Goal: Transaction & Acquisition: Purchase product/service

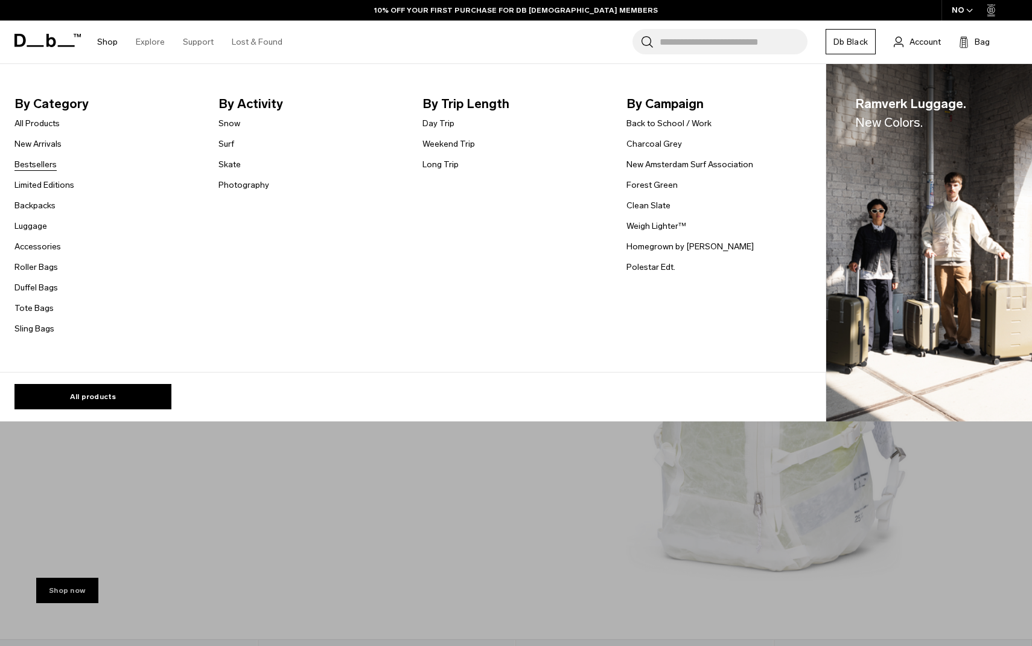
click at [36, 163] on link "Bestsellers" at bounding box center [35, 164] width 42 height 13
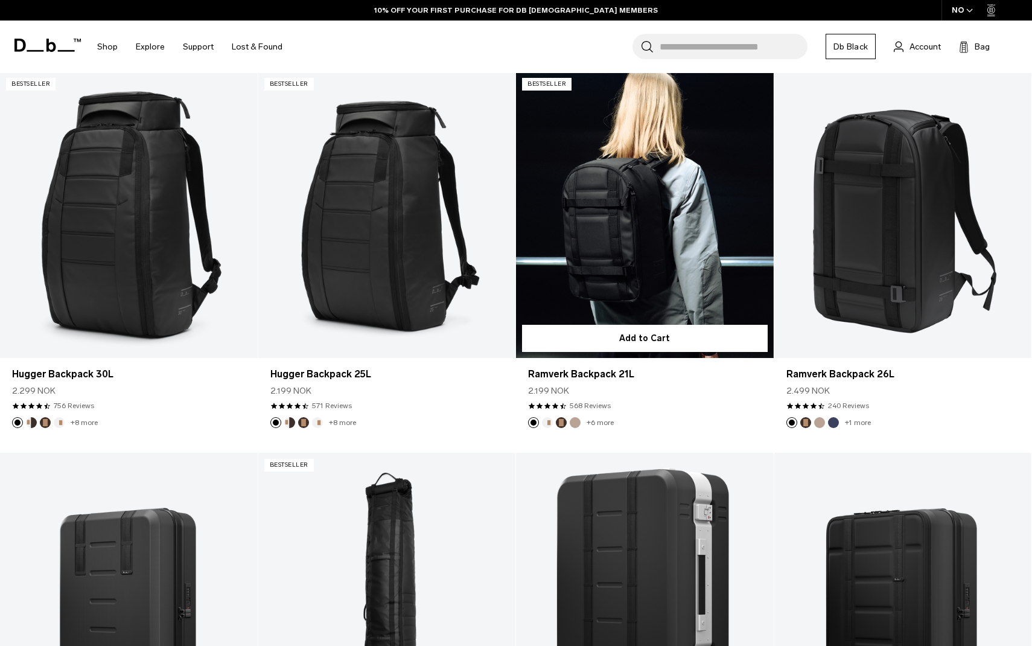
scroll to position [194, 0]
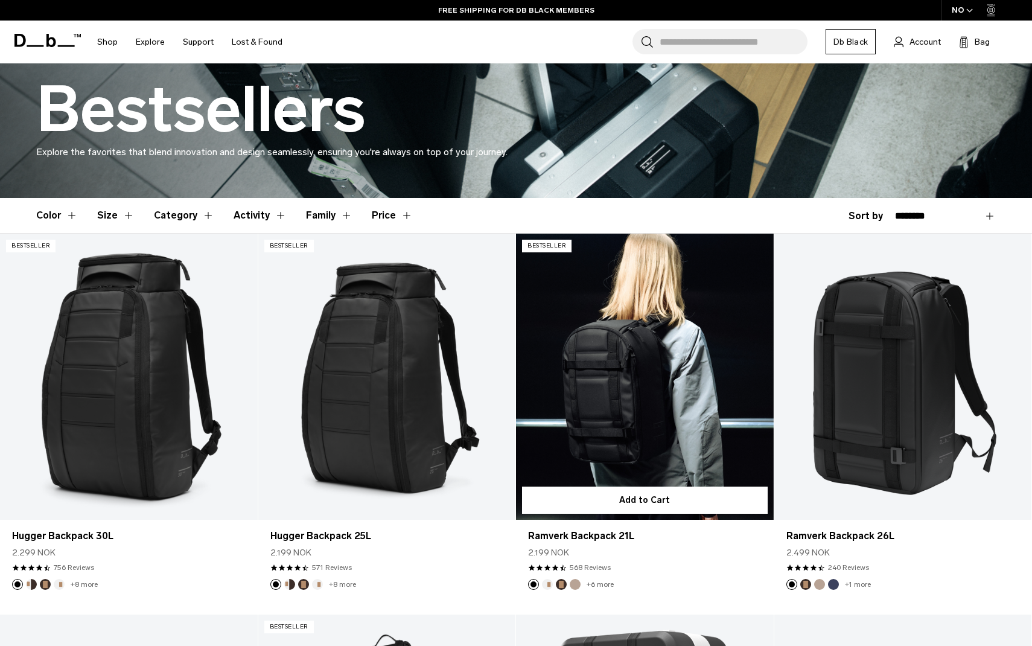
click at [648, 407] on link "Ramverk Backpack 21L" at bounding box center [645, 376] width 258 height 286
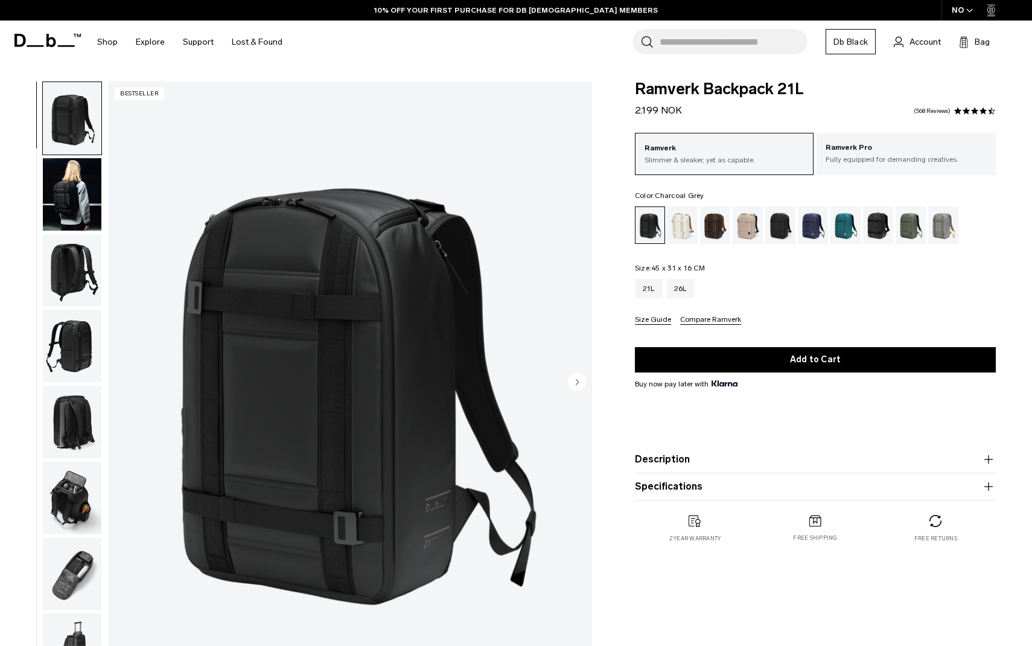
click at [783, 231] on div "Charcoal Grey" at bounding box center [780, 224] width 31 height 37
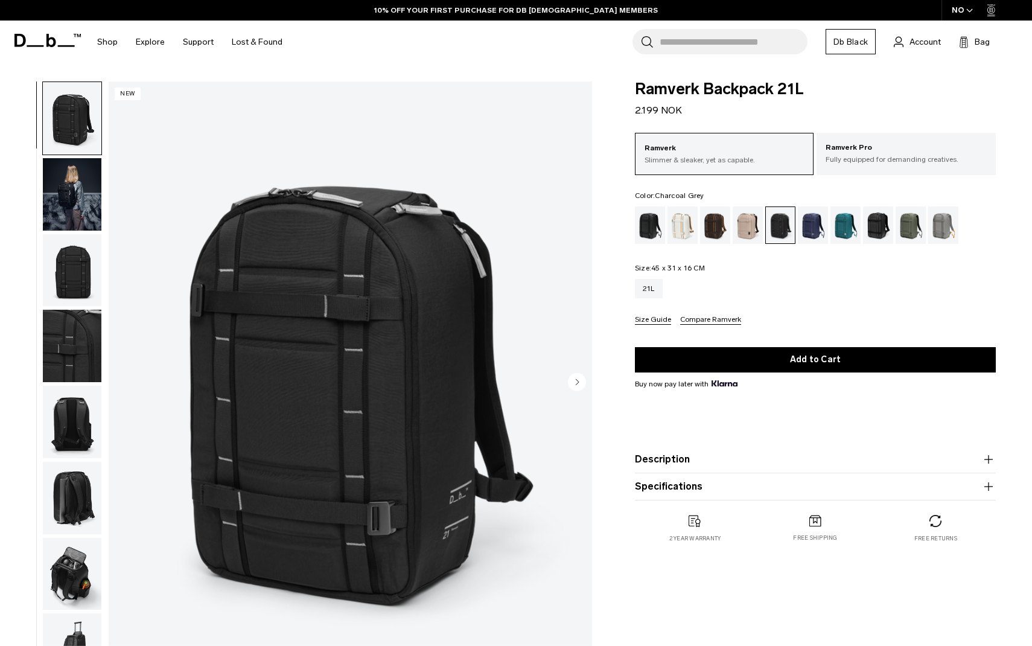
click at [577, 376] on circle "Next slide" at bounding box center [577, 382] width 18 height 18
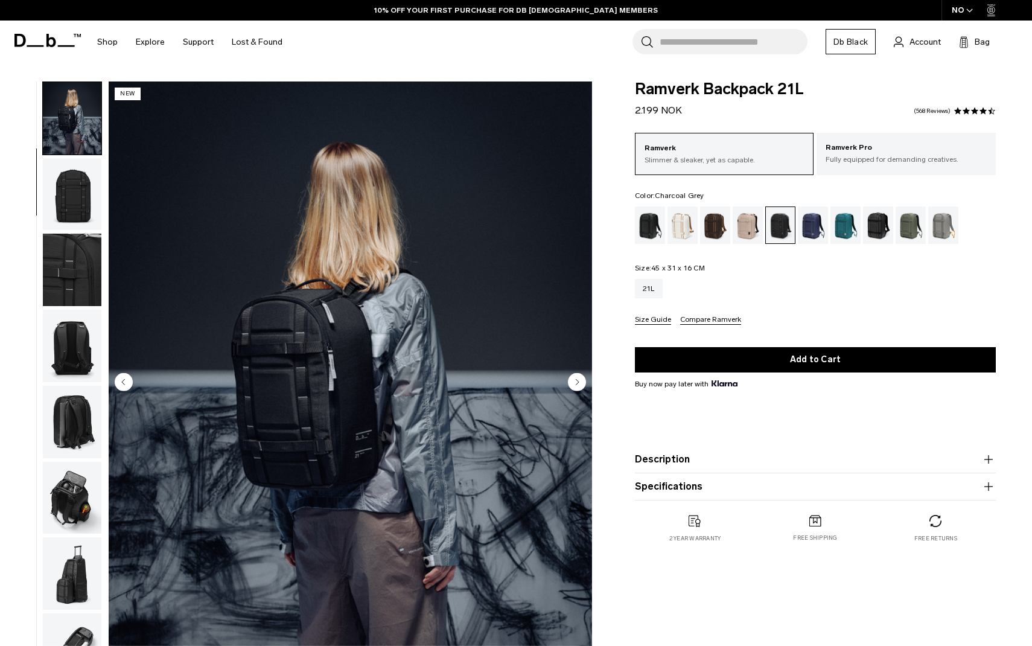
click at [577, 376] on circle "Next slide" at bounding box center [577, 382] width 18 height 18
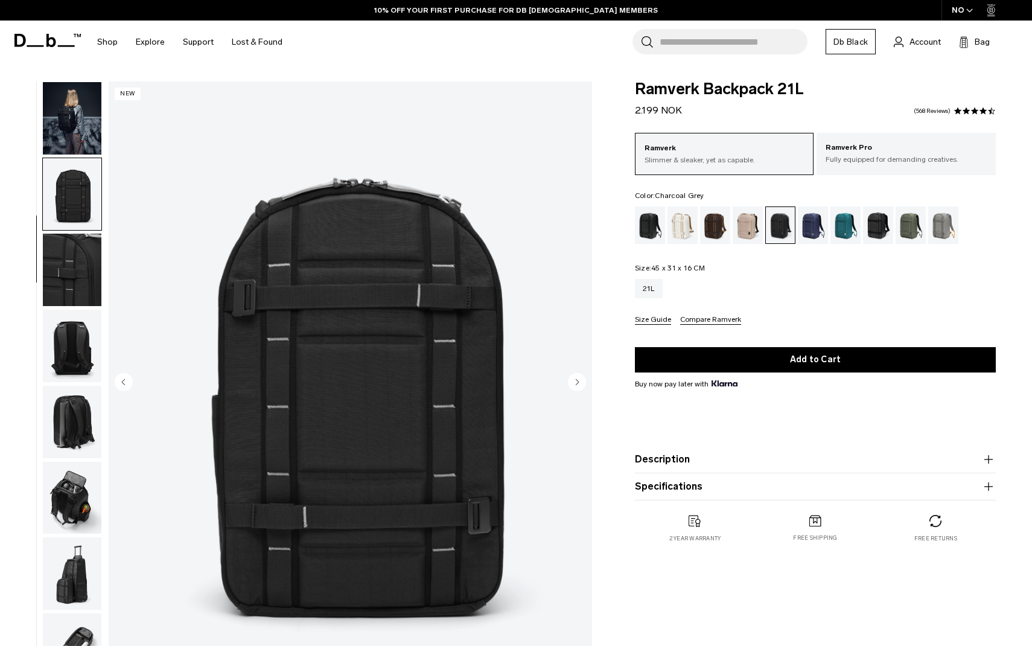
scroll to position [77, 0]
click at [577, 377] on circle "Next slide" at bounding box center [577, 382] width 18 height 18
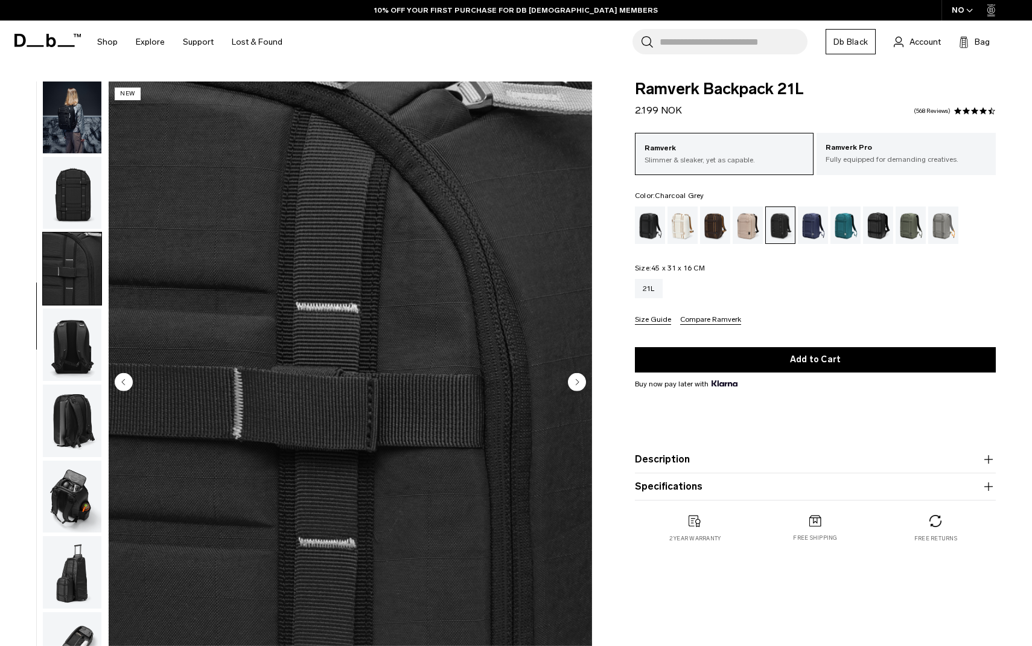
click at [577, 377] on circle "Next slide" at bounding box center [577, 382] width 18 height 18
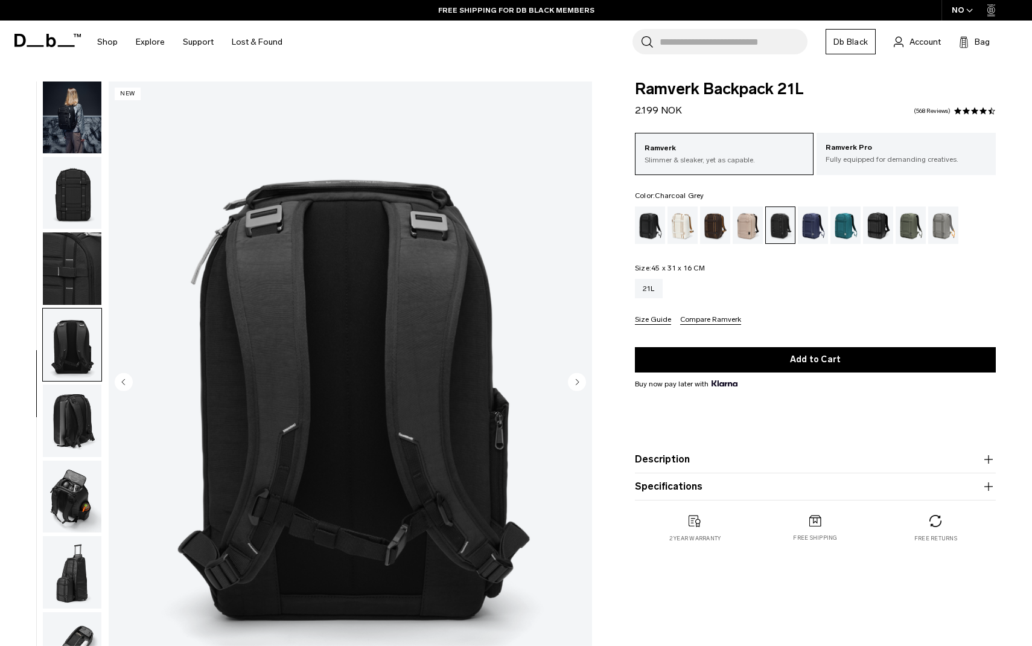
click at [577, 377] on circle "Next slide" at bounding box center [577, 382] width 18 height 18
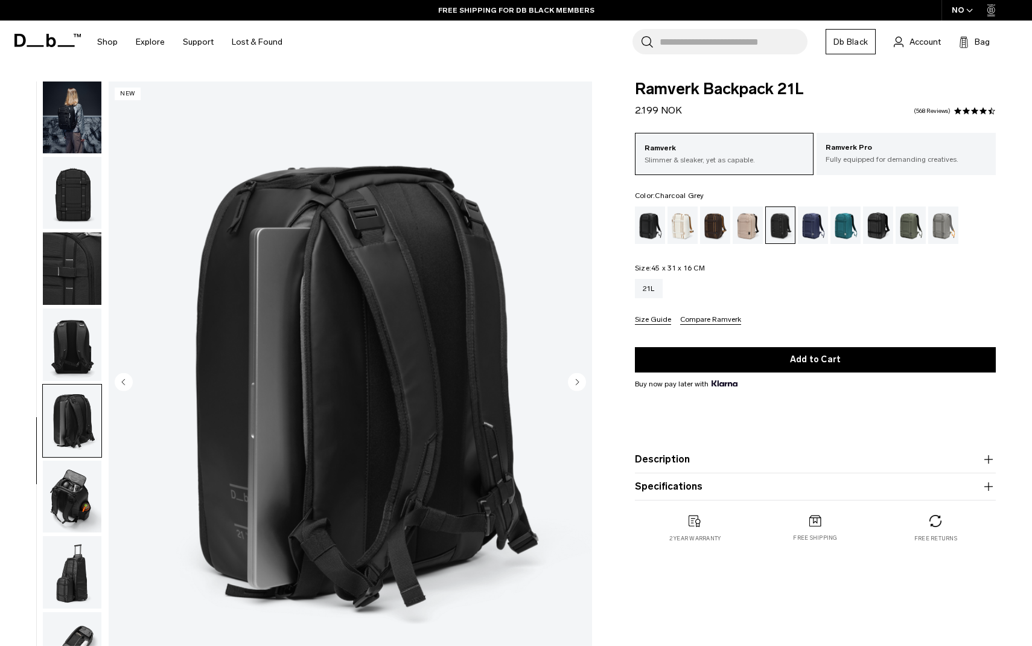
click at [577, 377] on circle "Next slide" at bounding box center [577, 382] width 18 height 18
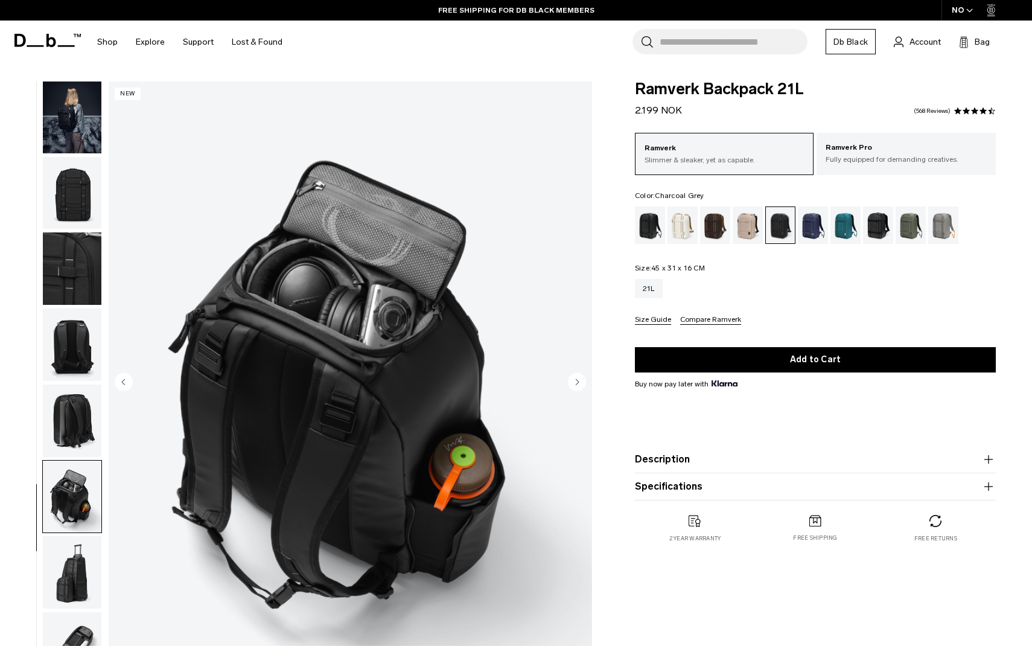
click at [577, 377] on circle "Next slide" at bounding box center [577, 382] width 18 height 18
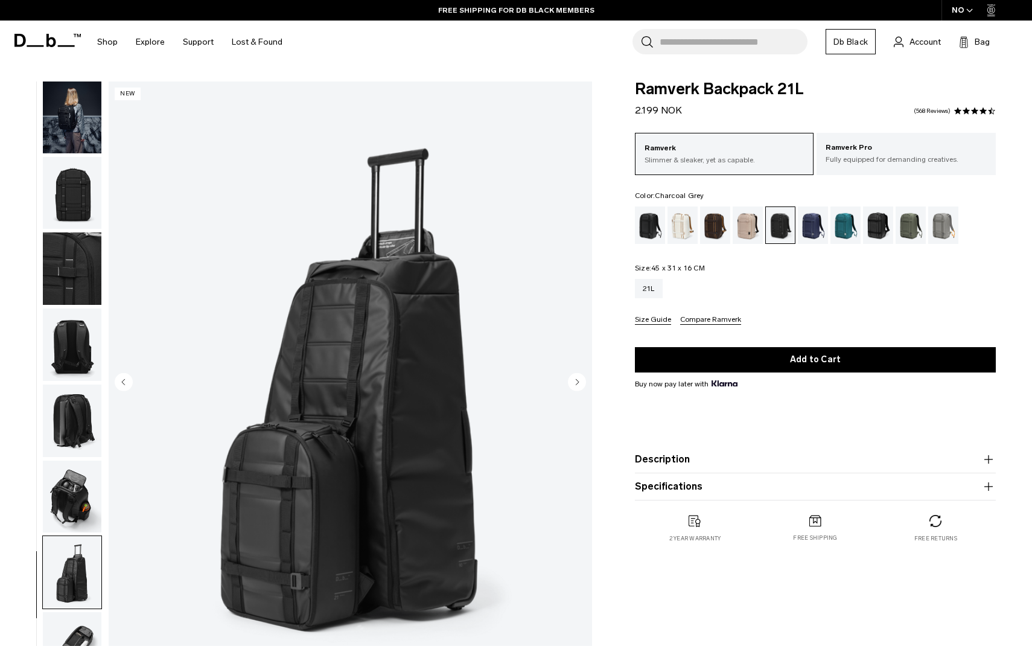
click at [577, 377] on circle "Next slide" at bounding box center [577, 382] width 18 height 18
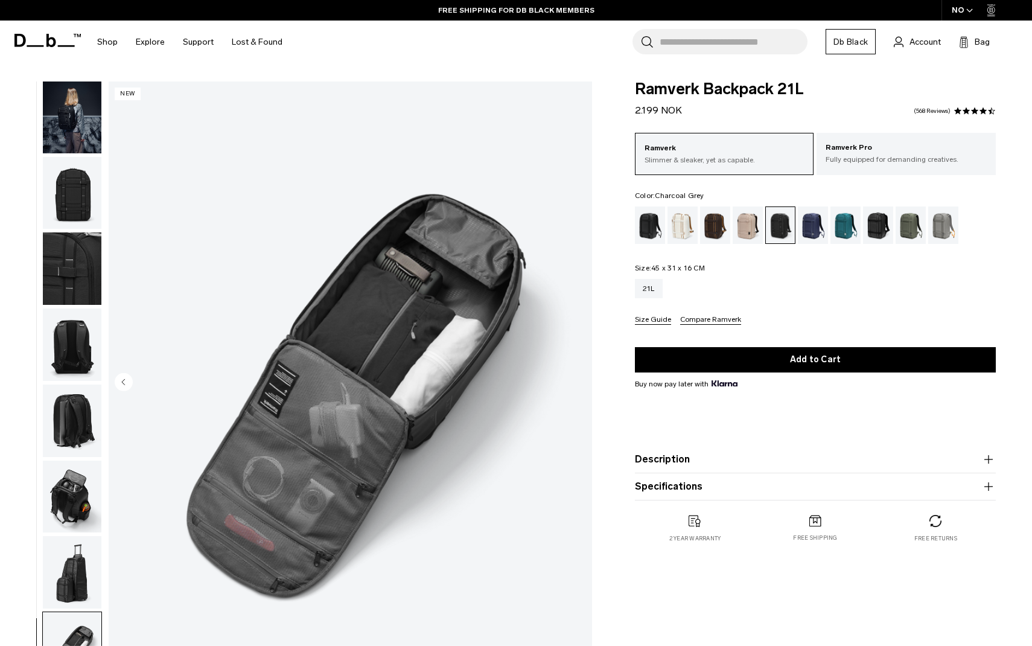
click at [577, 377] on img "9 / 9" at bounding box center [350, 382] width 483 height 603
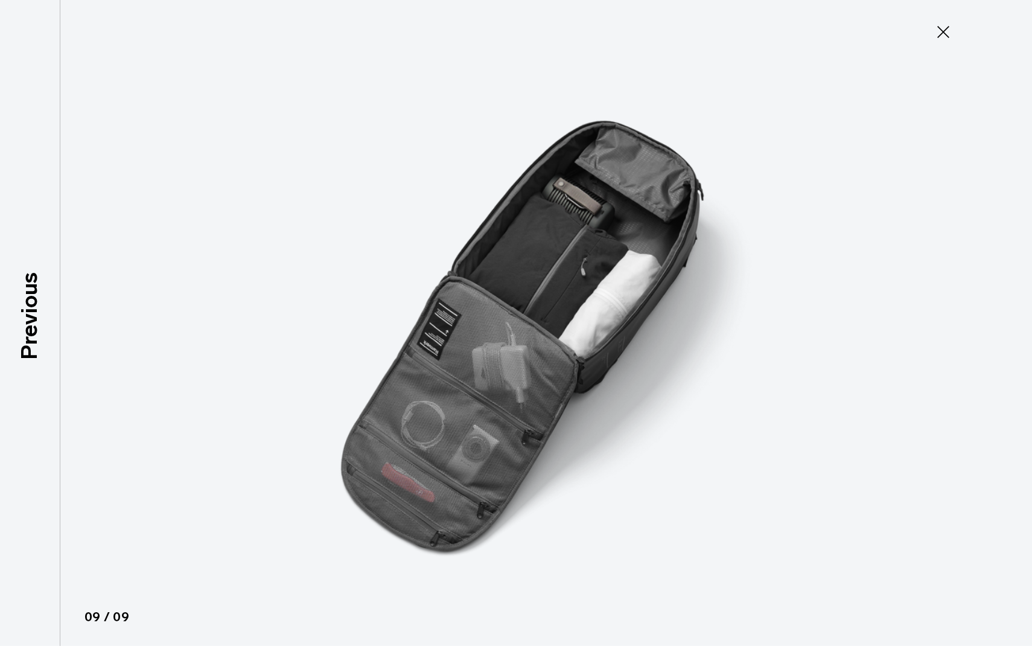
click at [944, 29] on icon at bounding box center [942, 31] width 19 height 19
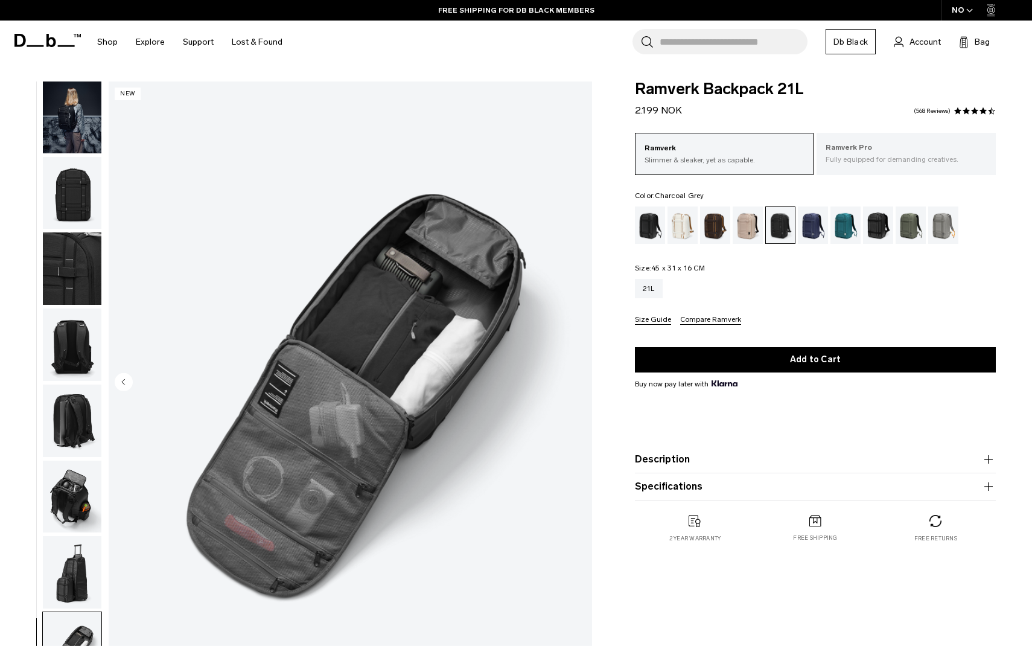
click at [880, 161] on p "Fully equipped for demanding creatives." at bounding box center [905, 159] width 161 height 11
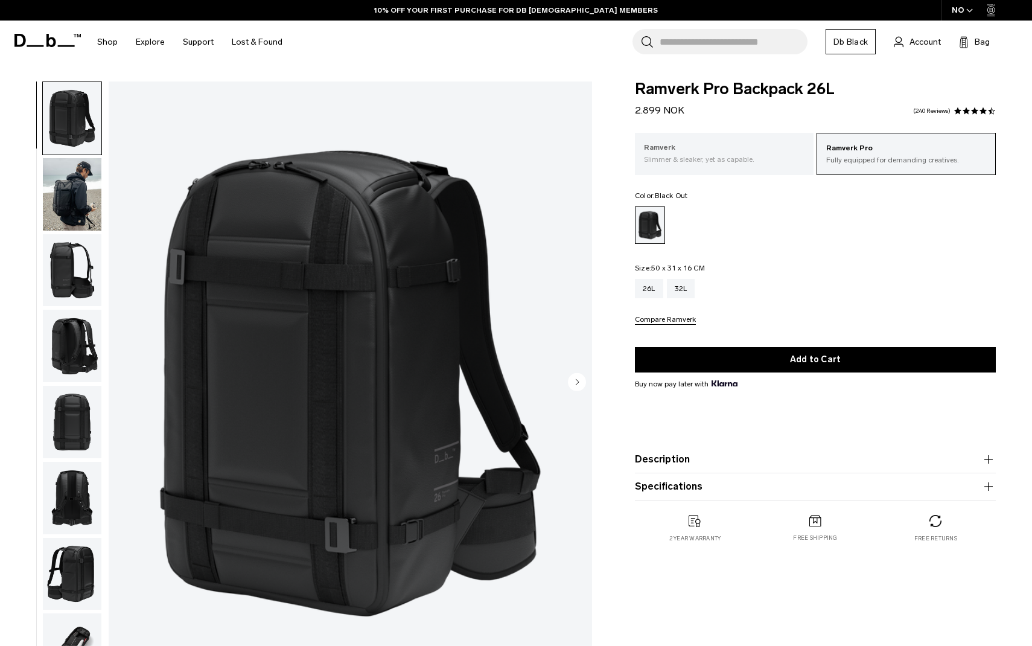
click at [687, 156] on p "Slimmer & sleaker, yet as capable." at bounding box center [724, 159] width 161 height 11
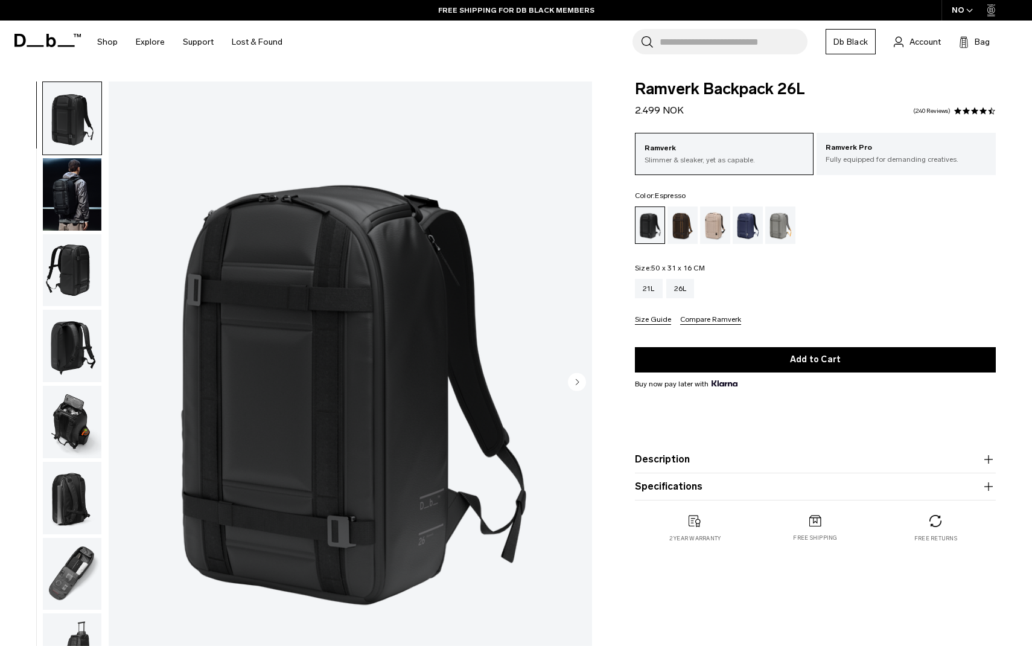
click at [679, 227] on div "Espresso" at bounding box center [682, 224] width 31 height 37
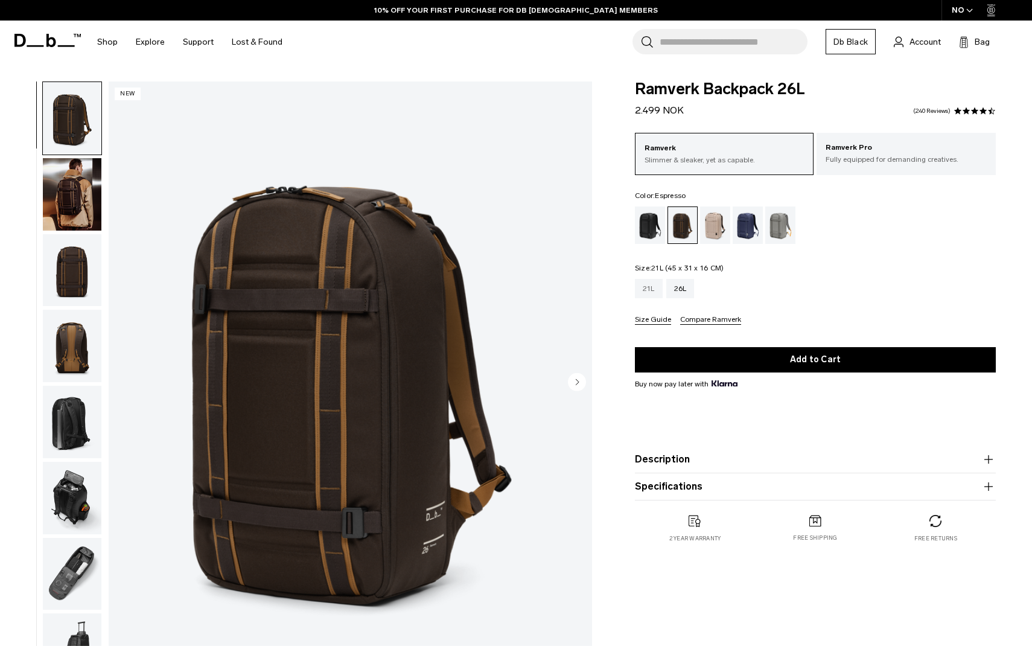
click at [650, 298] on div "21L" at bounding box center [649, 288] width 28 height 19
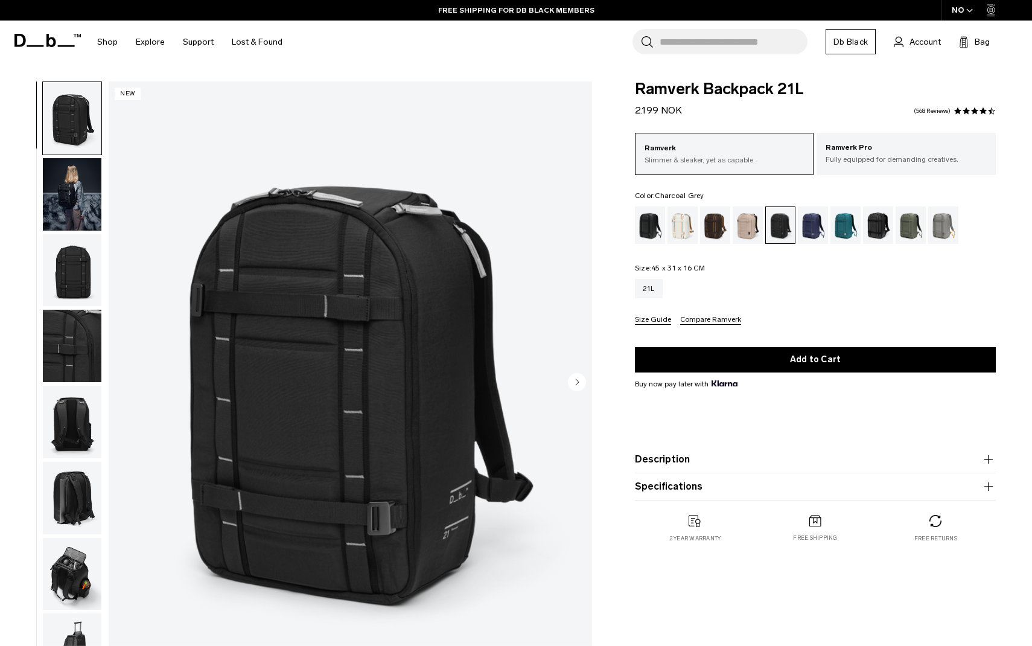
click at [66, 208] on img "button" at bounding box center [72, 194] width 59 height 72
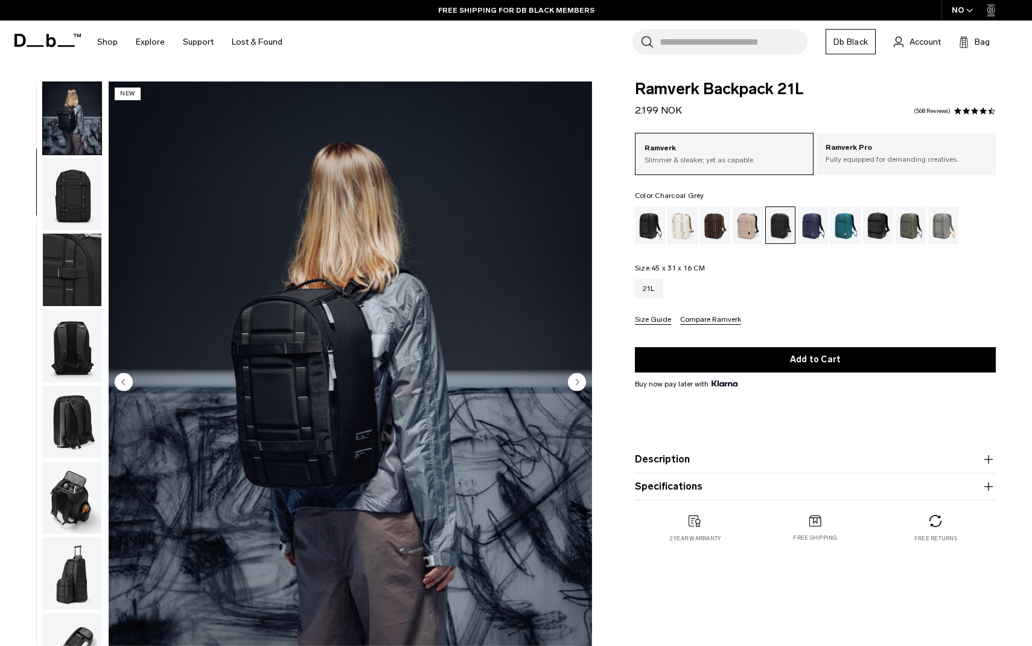
click at [73, 226] on img "button" at bounding box center [72, 194] width 59 height 72
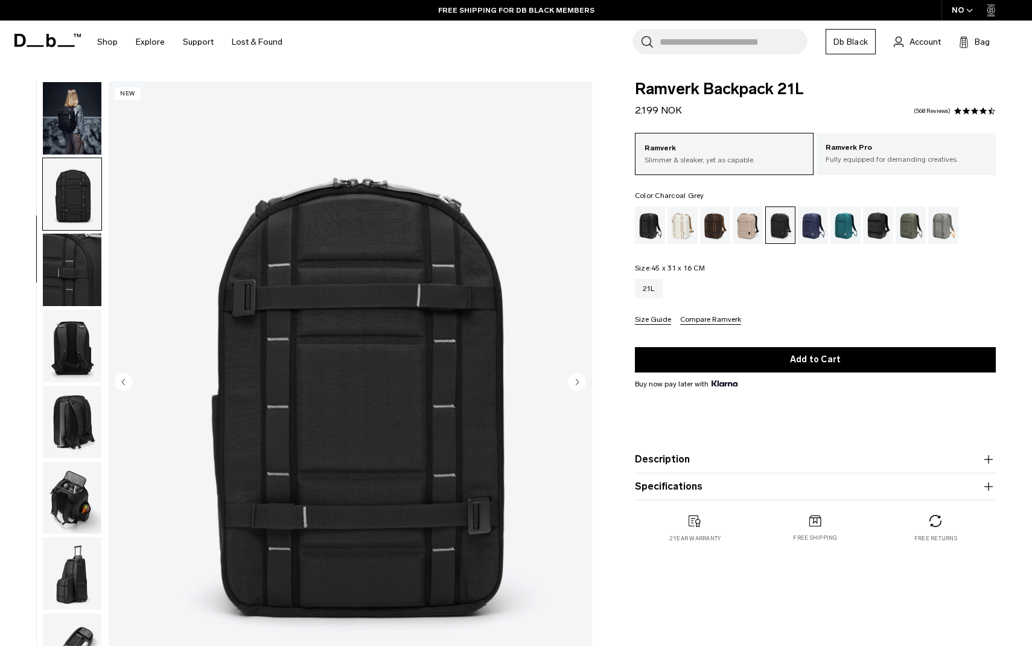
scroll to position [77, 0]
click at [82, 258] on img "button" at bounding box center [72, 268] width 59 height 72
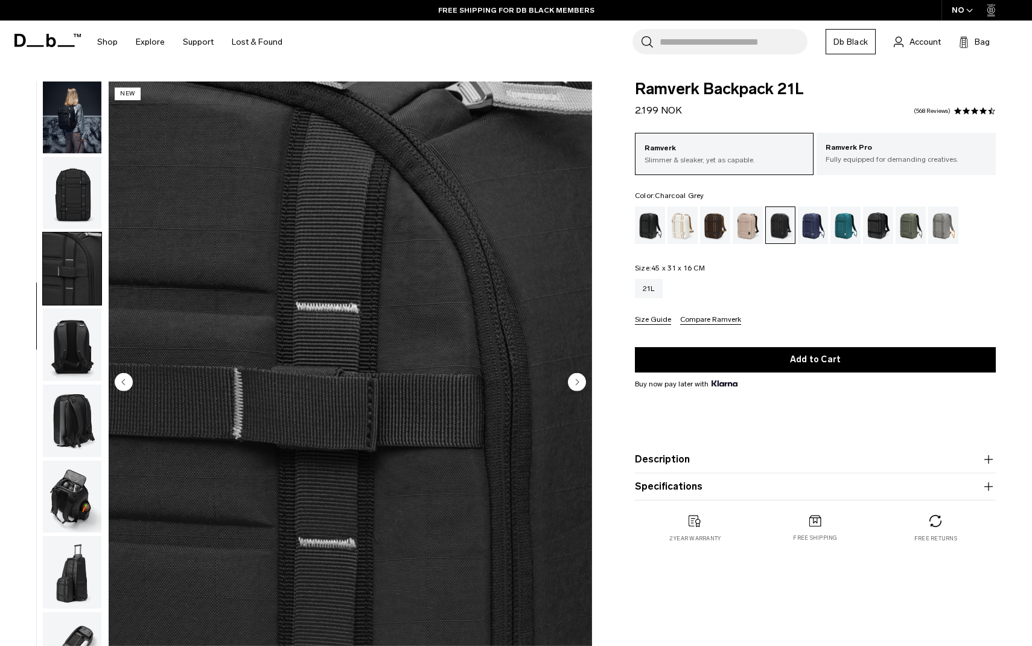
click at [67, 317] on img "button" at bounding box center [72, 344] width 59 height 72
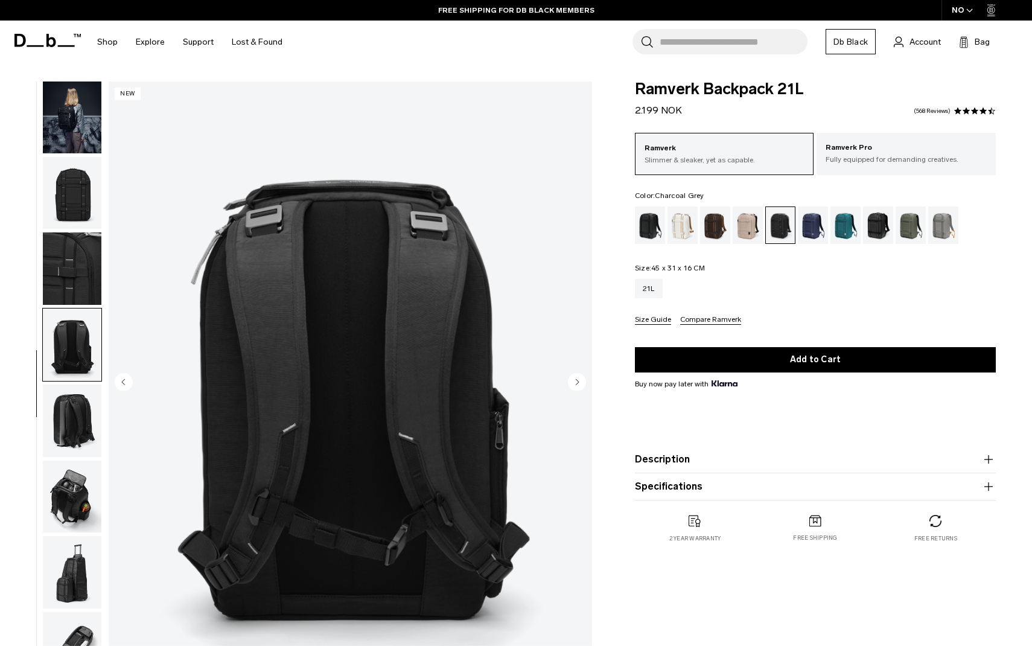
click at [79, 425] on img "button" at bounding box center [72, 420] width 59 height 72
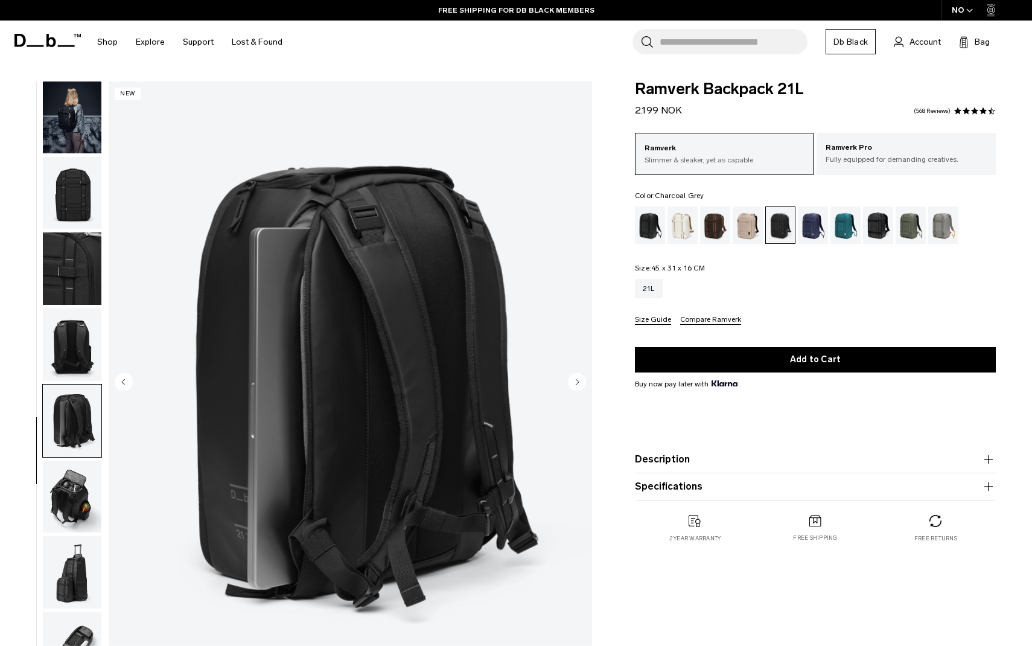
click at [85, 456] on img "button" at bounding box center [72, 420] width 59 height 72
click at [82, 486] on img "button" at bounding box center [72, 496] width 59 height 72
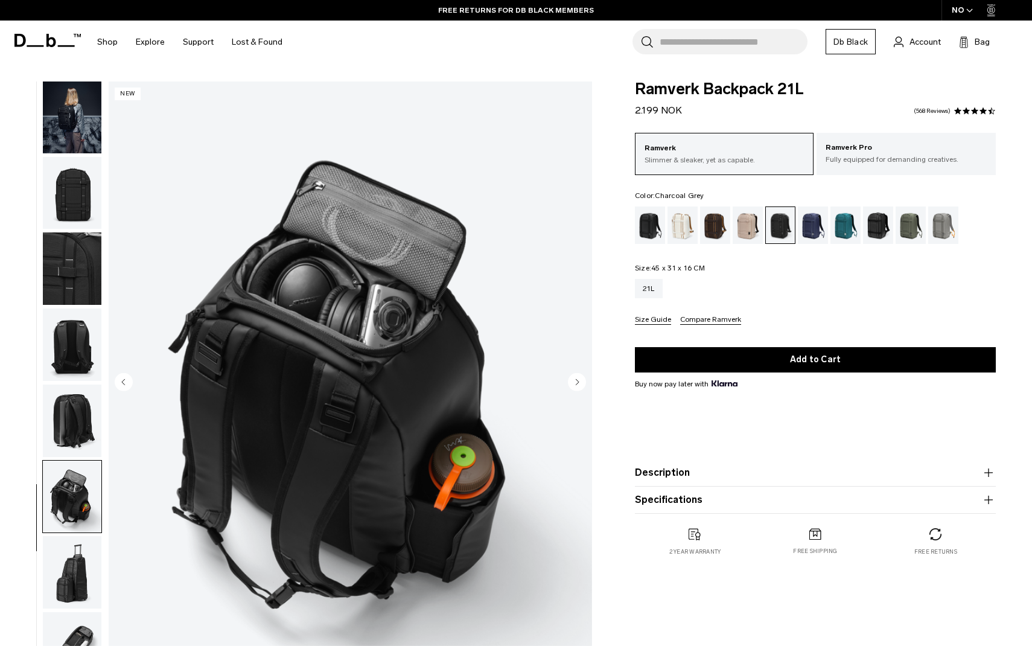
click at [697, 384] on span "Buy now pay later with" at bounding box center [686, 383] width 103 height 11
